Goal: Task Accomplishment & Management: Complete application form

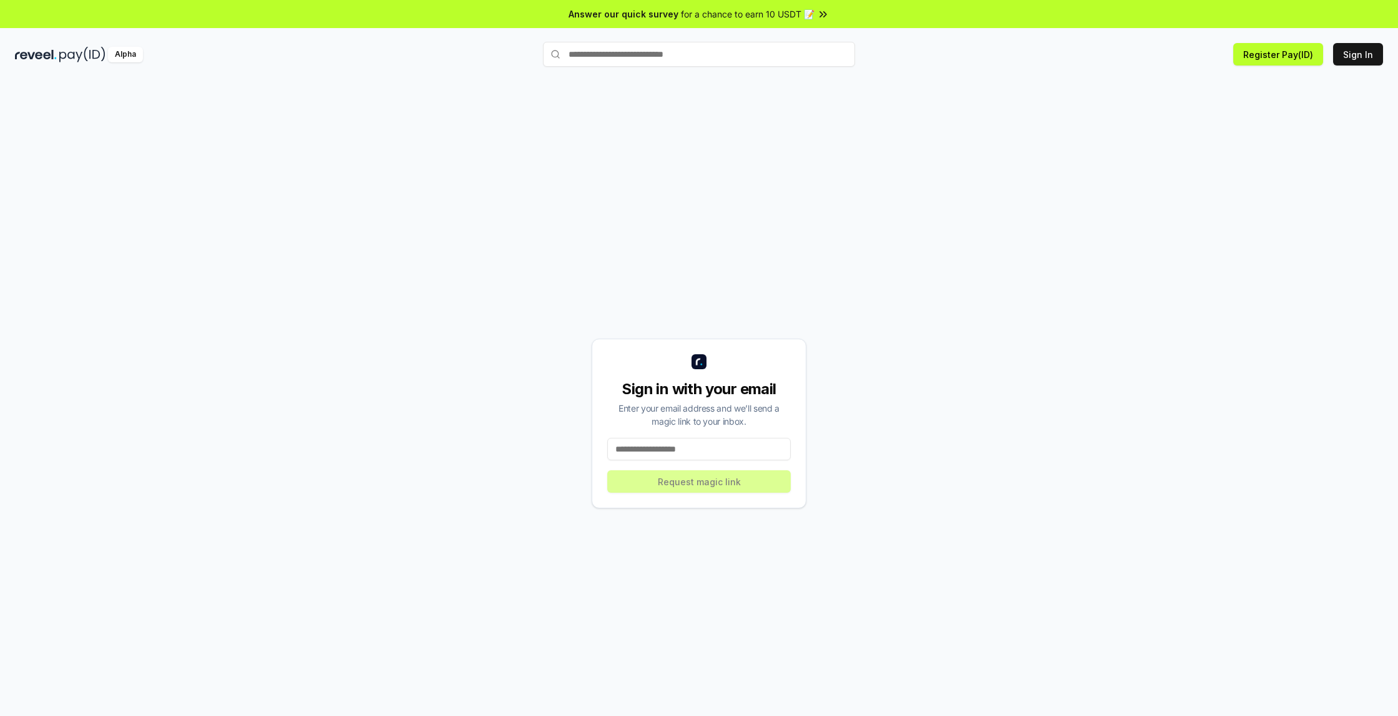
click at [722, 447] on input at bounding box center [698, 449] width 183 height 22
type input "**********"
click at [696, 482] on button "Request magic link" at bounding box center [698, 481] width 183 height 22
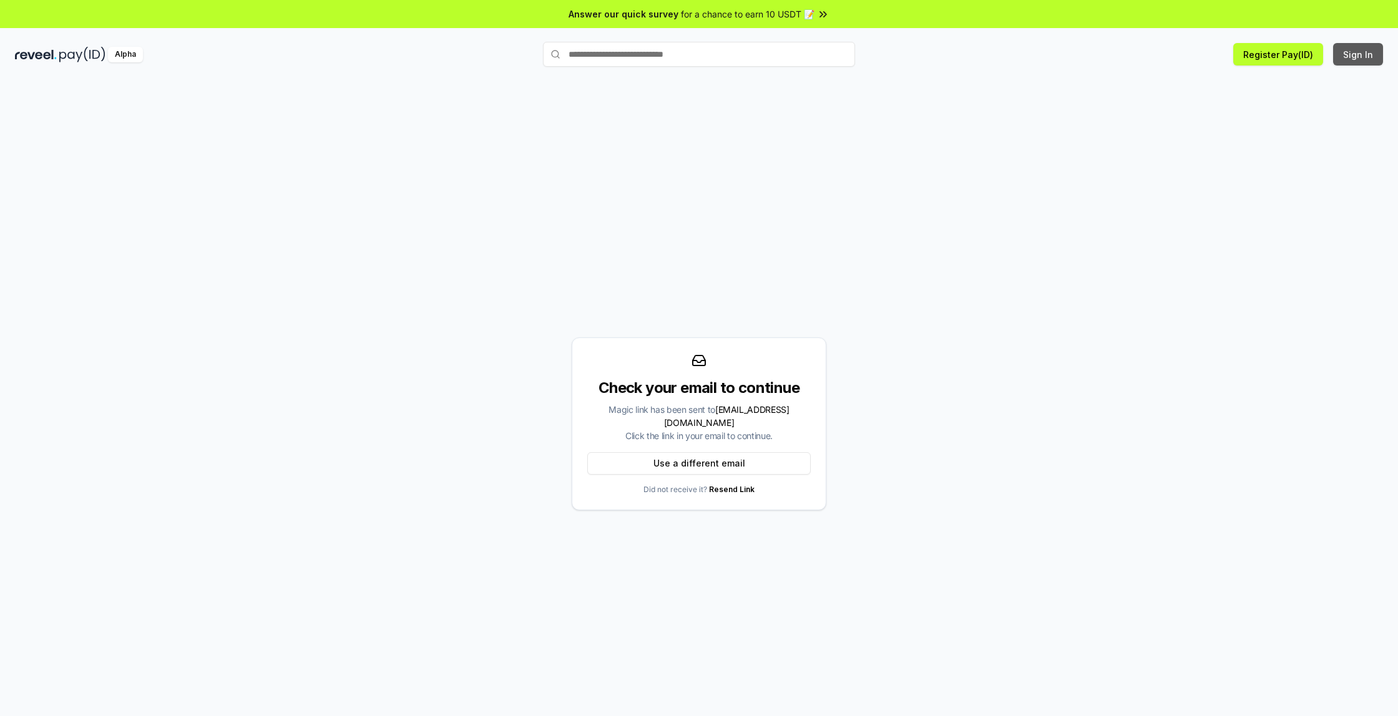
click at [1347, 59] on button "Sign In" at bounding box center [1358, 54] width 50 height 22
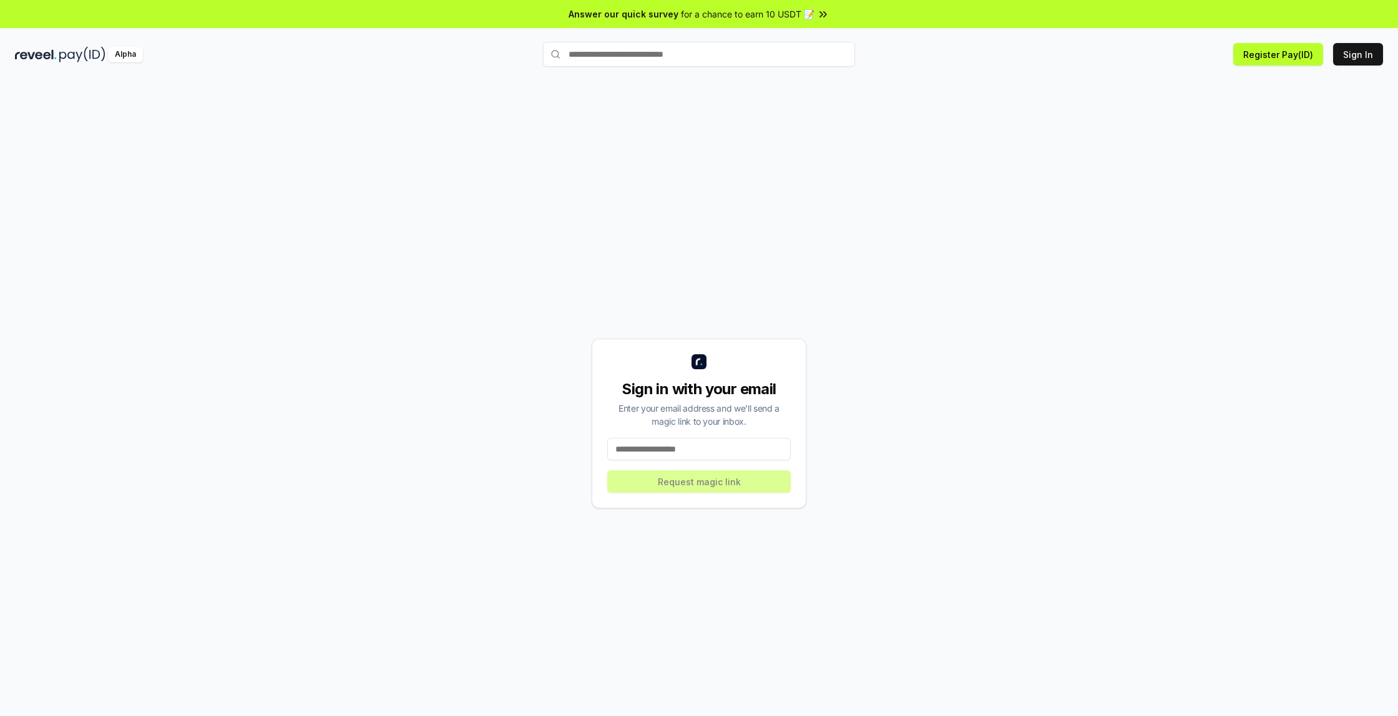
click at [684, 451] on input at bounding box center [698, 449] width 183 height 22
type input "**********"
click at [1281, 57] on button "Register Pay(ID)" at bounding box center [1278, 54] width 90 height 22
click at [1350, 59] on button "Sign In" at bounding box center [1358, 54] width 50 height 22
click at [681, 449] on input at bounding box center [698, 449] width 183 height 22
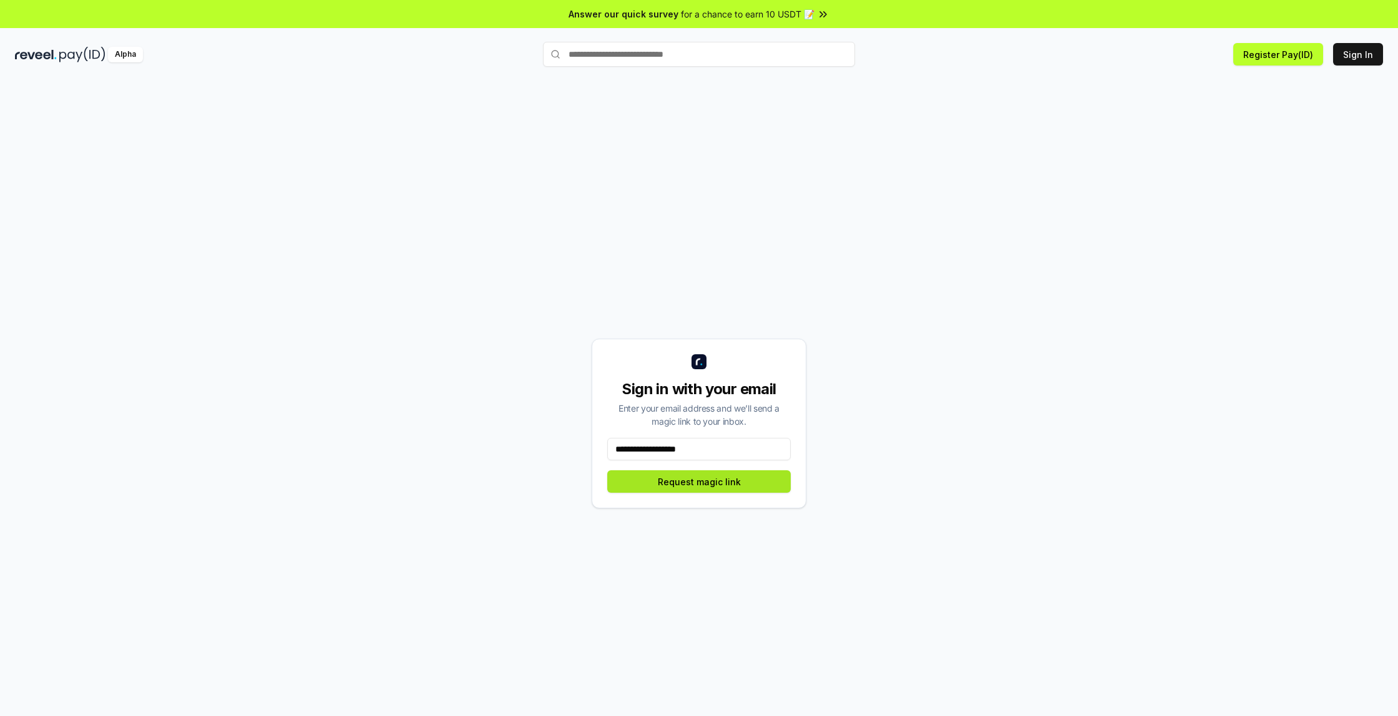
type input "**********"
click at [678, 484] on button "Request magic link" at bounding box center [698, 481] width 183 height 22
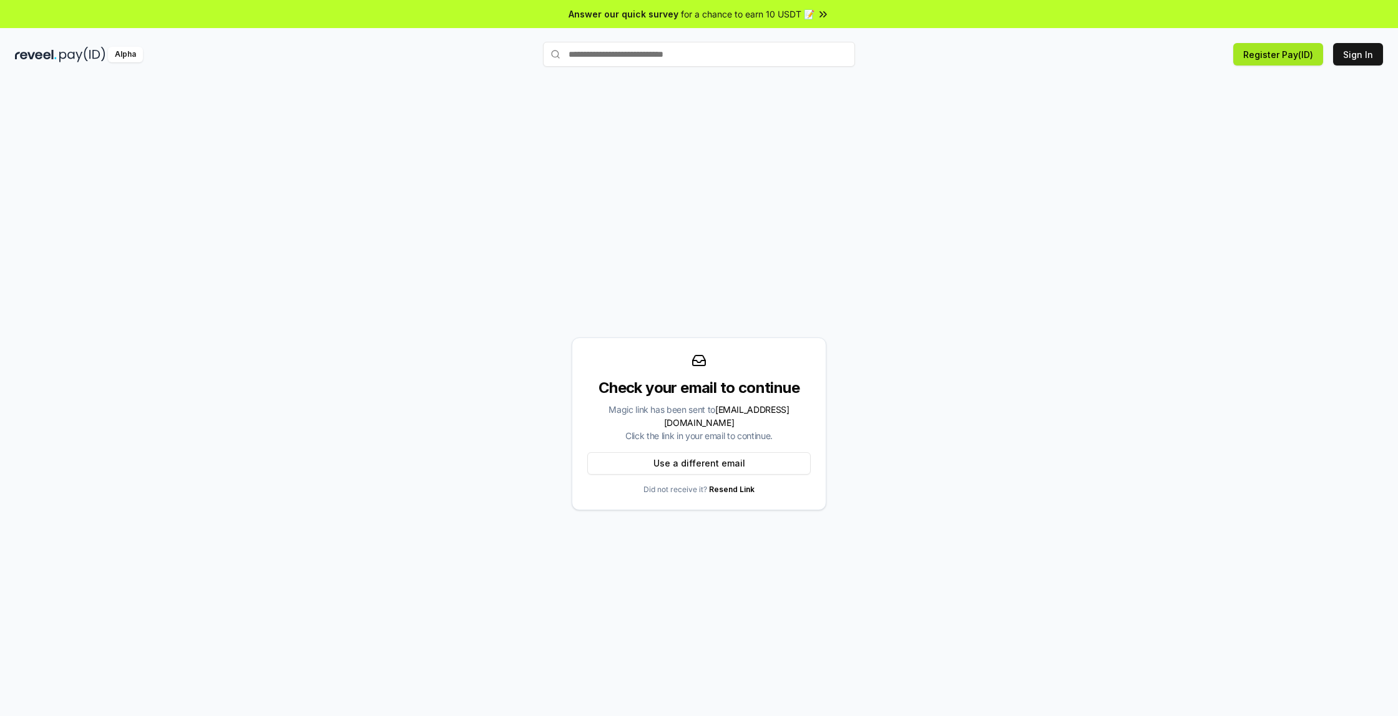
click at [1288, 62] on button "Register Pay(ID)" at bounding box center [1278, 54] width 90 height 22
click at [1279, 51] on button "Register Pay(ID)" at bounding box center [1278, 54] width 90 height 22
click at [1360, 57] on button "Sign In" at bounding box center [1358, 54] width 50 height 22
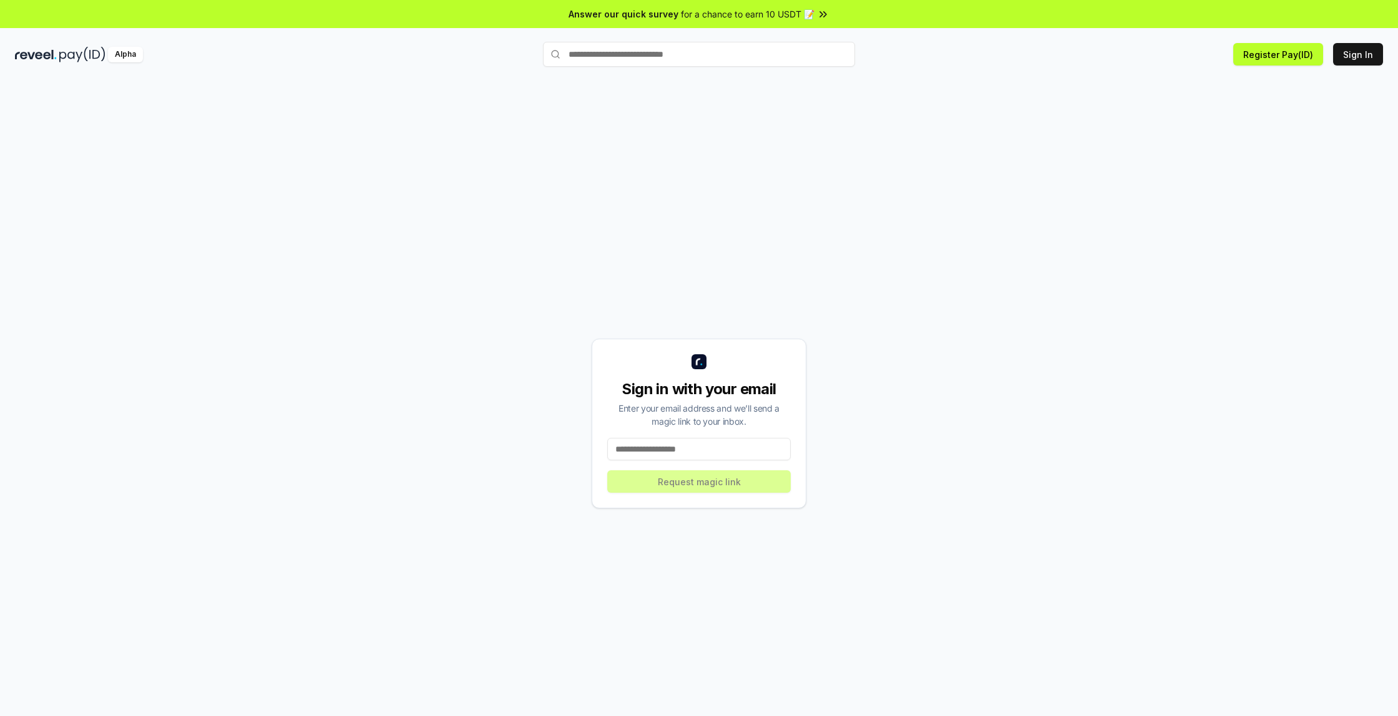
click at [118, 54] on div "Alpha" at bounding box center [125, 55] width 35 height 16
click at [1358, 58] on button "Sign In" at bounding box center [1358, 54] width 50 height 22
click at [1297, 61] on button "Register Pay(ID)" at bounding box center [1278, 54] width 90 height 22
click at [719, 451] on input at bounding box center [698, 449] width 183 height 22
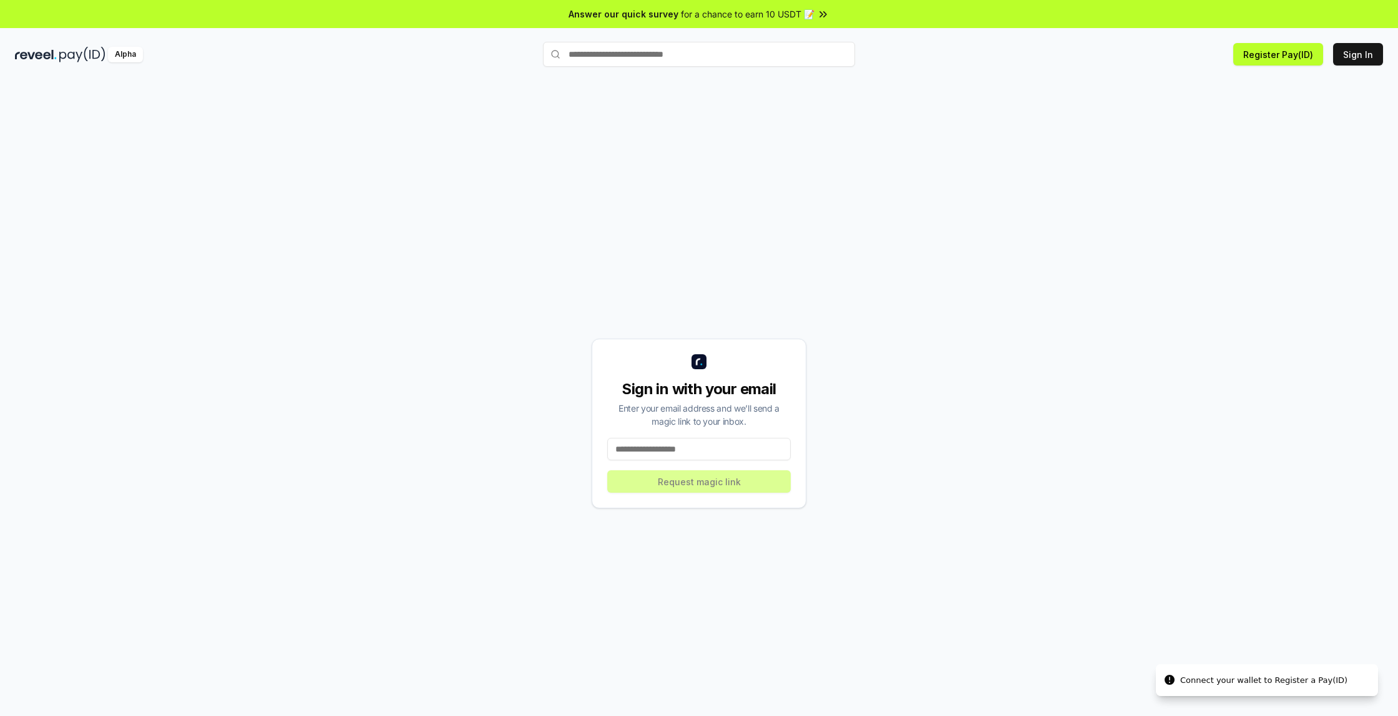
click at [719, 451] on input at bounding box center [698, 449] width 183 height 22
click at [955, 124] on div "Sign in with your email Enter your email address and we’ll send a magic link to…" at bounding box center [699, 423] width 1368 height 656
click at [635, 58] on input "text" at bounding box center [699, 54] width 312 height 25
type input "*****"
click at [829, 75] on span "Register" at bounding box center [828, 78] width 42 height 19
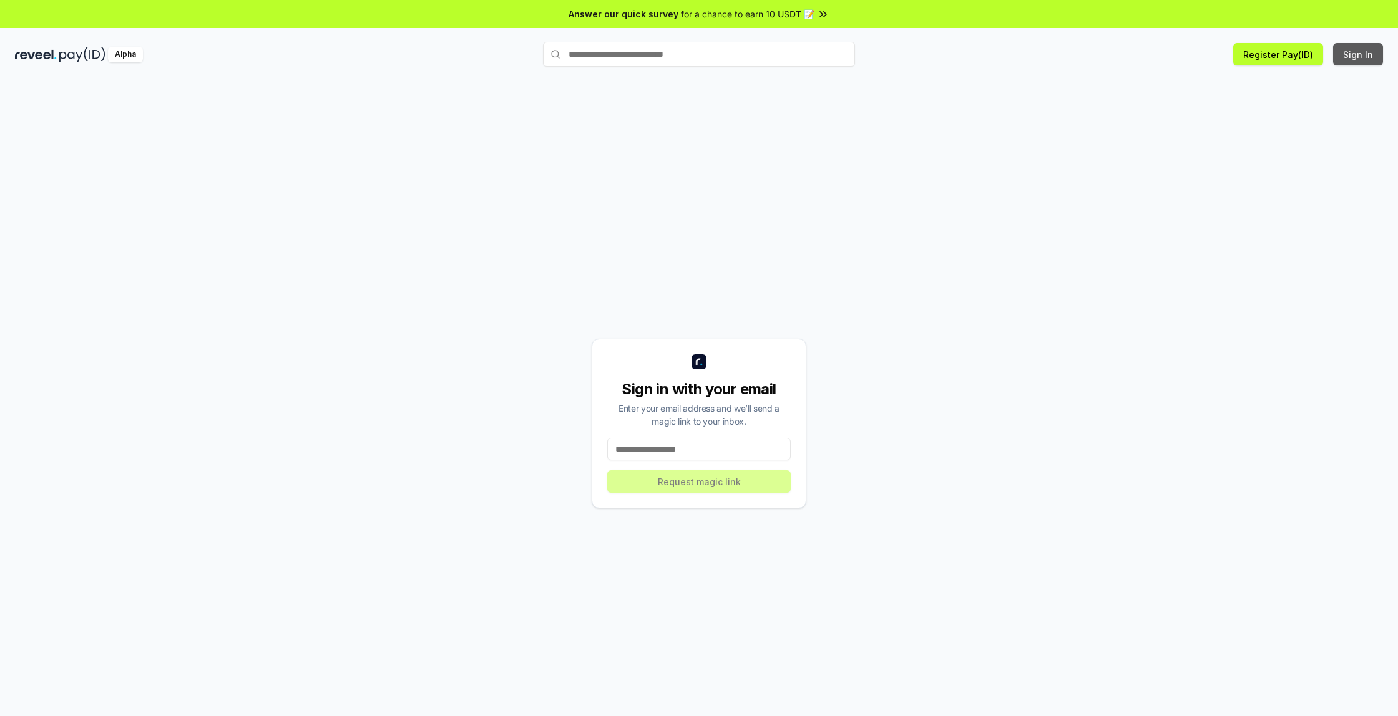
click at [1365, 57] on button "Sign In" at bounding box center [1358, 54] width 50 height 22
click at [667, 449] on input at bounding box center [698, 449] width 183 height 22
type input "**********"
click at [682, 489] on button "Request magic link" at bounding box center [698, 481] width 183 height 22
